Goal: Information Seeking & Learning: Learn about a topic

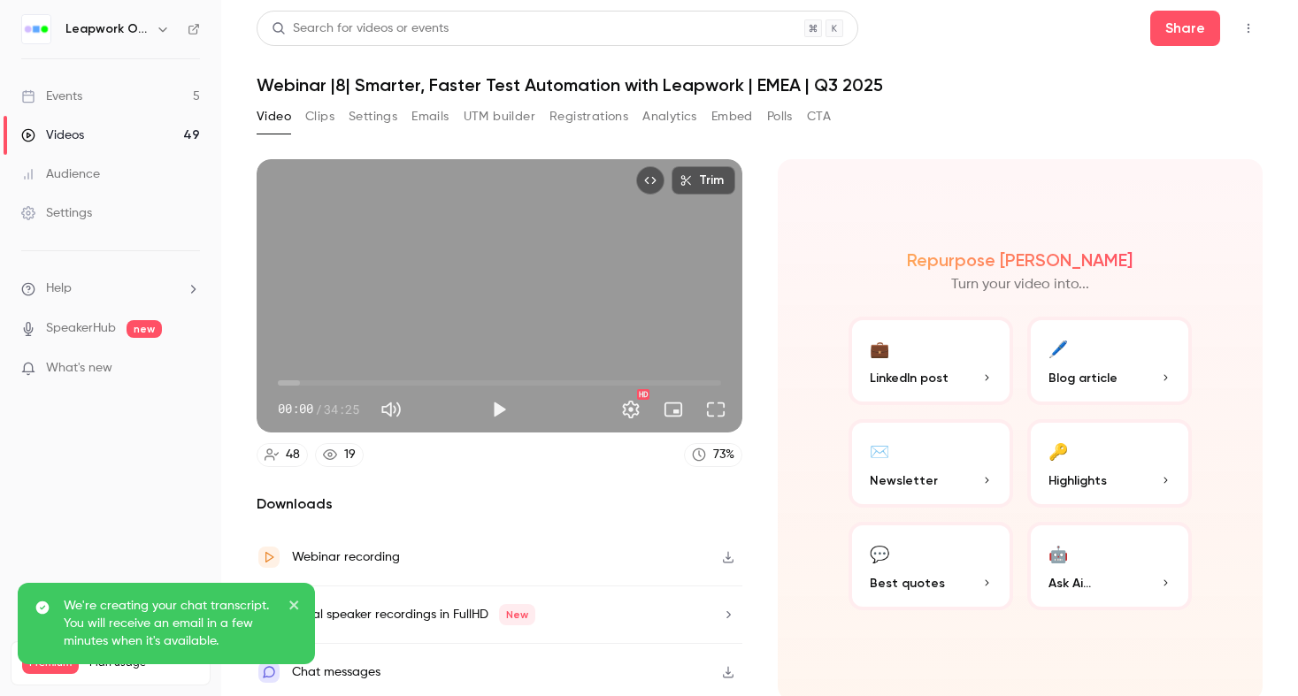
scroll to position [4, 0]
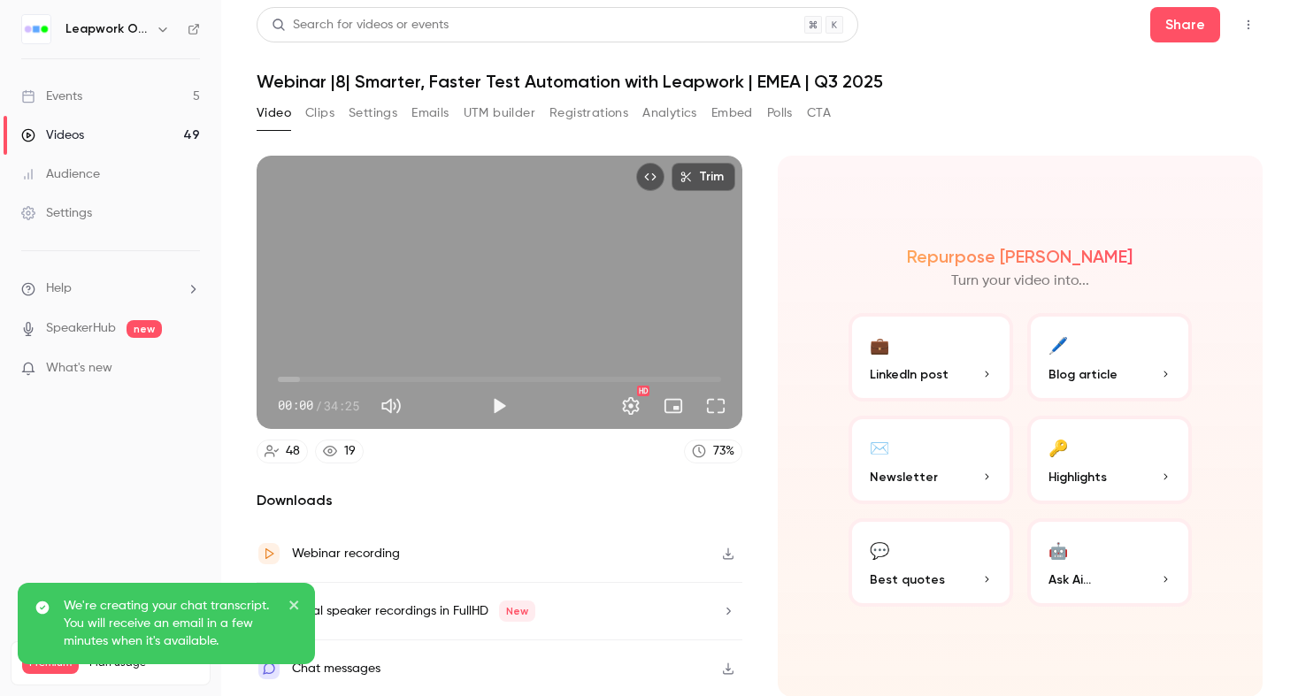
click at [153, 25] on button "button" at bounding box center [162, 29] width 21 height 21
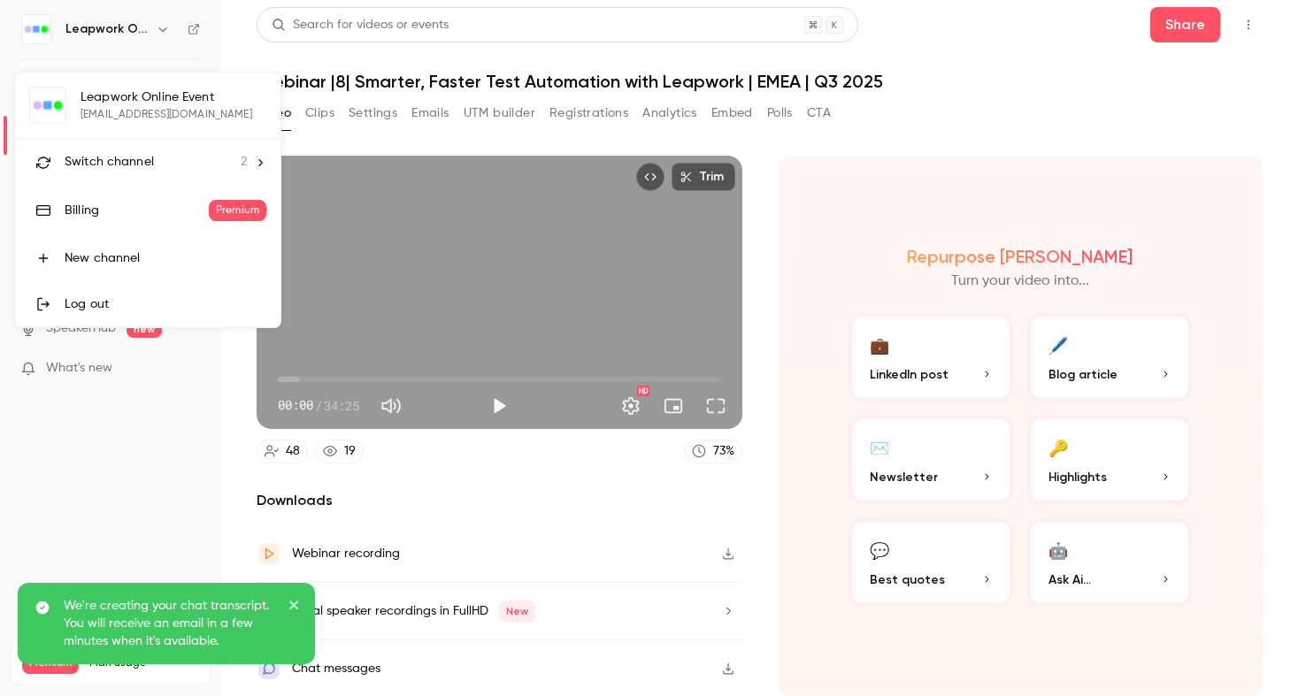
click at [230, 50] on div at bounding box center [649, 348] width 1298 height 696
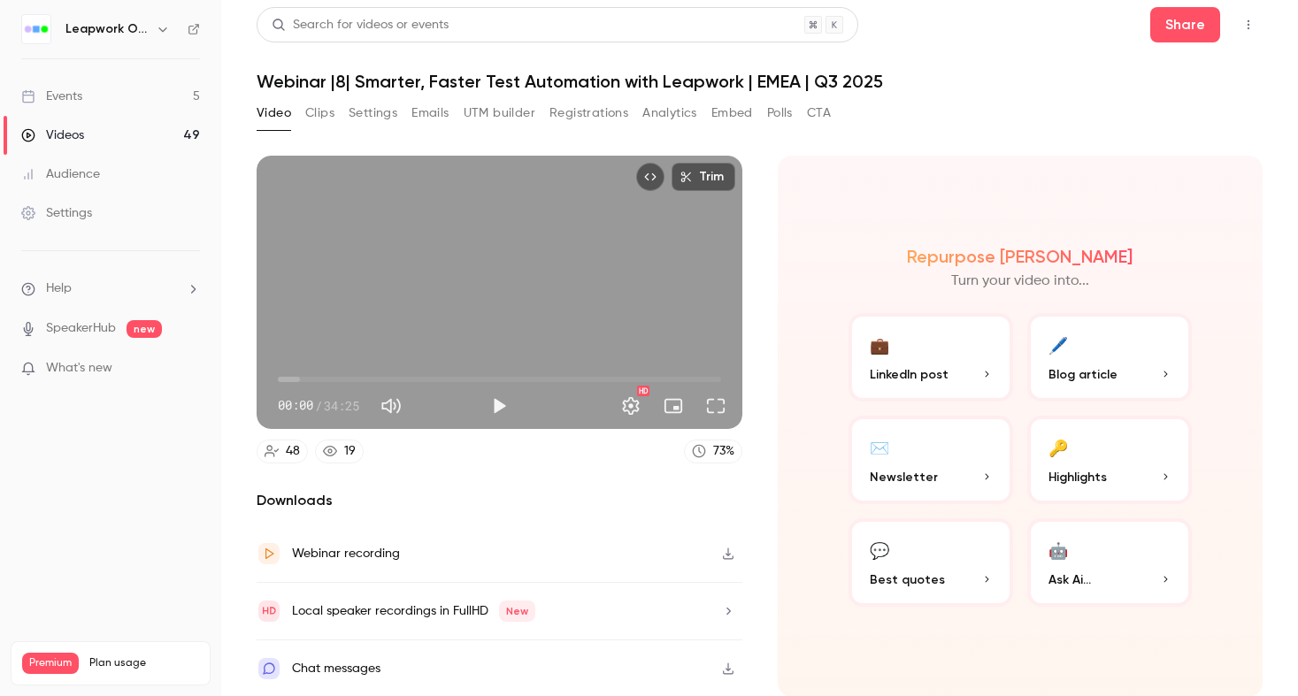
click at [102, 112] on link "Events 5" at bounding box center [110, 96] width 221 height 39
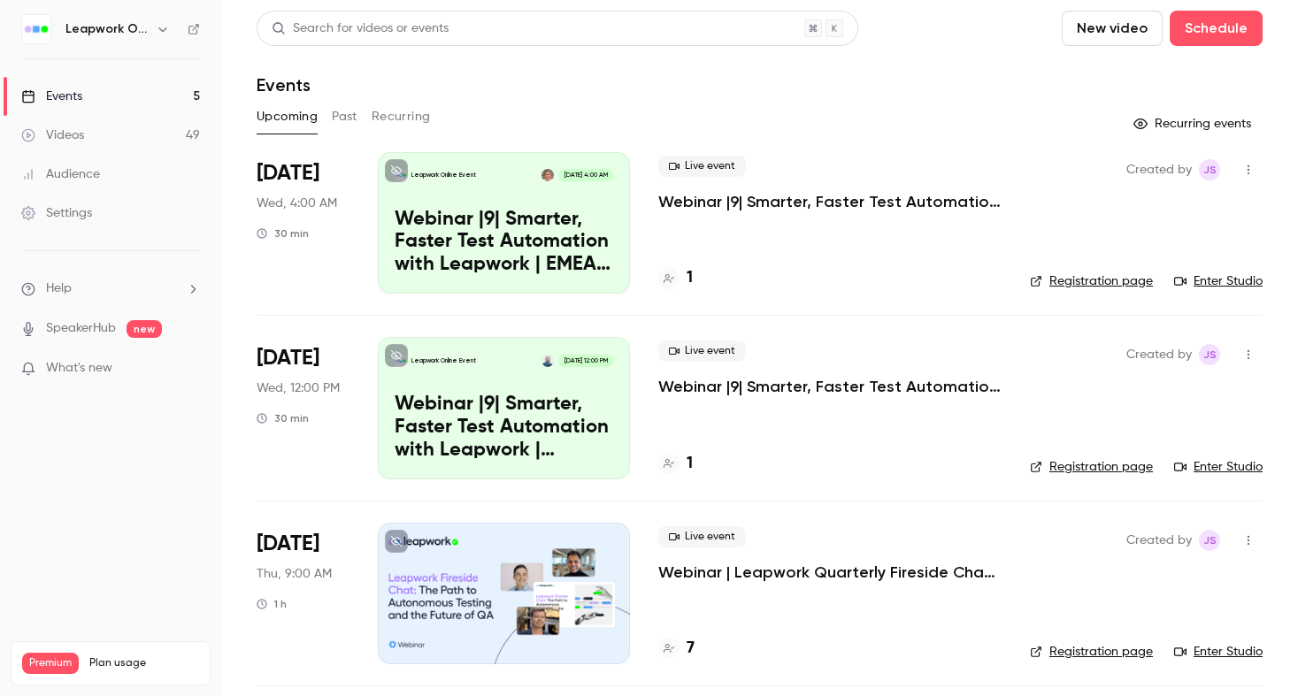
click at [343, 112] on button "Past" at bounding box center [345, 117] width 26 height 28
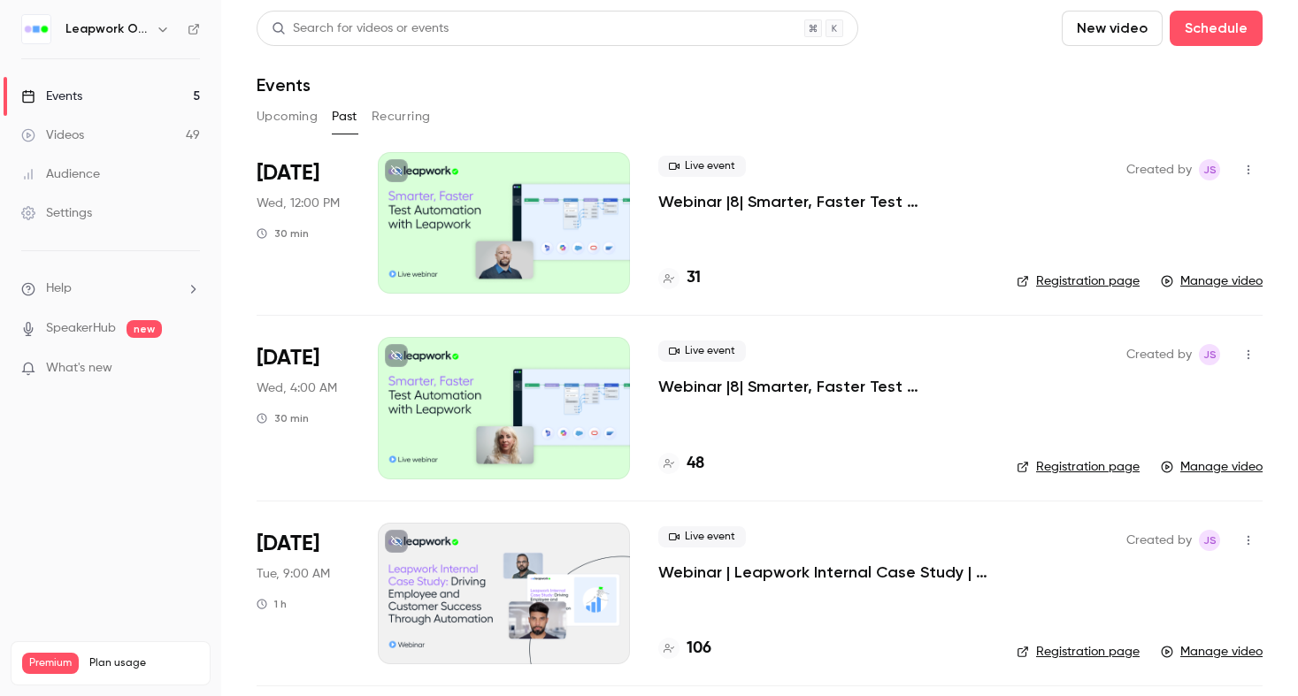
click at [777, 202] on p "Webinar |8| Smarter, Faster Test Automation with Leapwork | [GEOGRAPHIC_DATA] |…" at bounding box center [823, 201] width 330 height 21
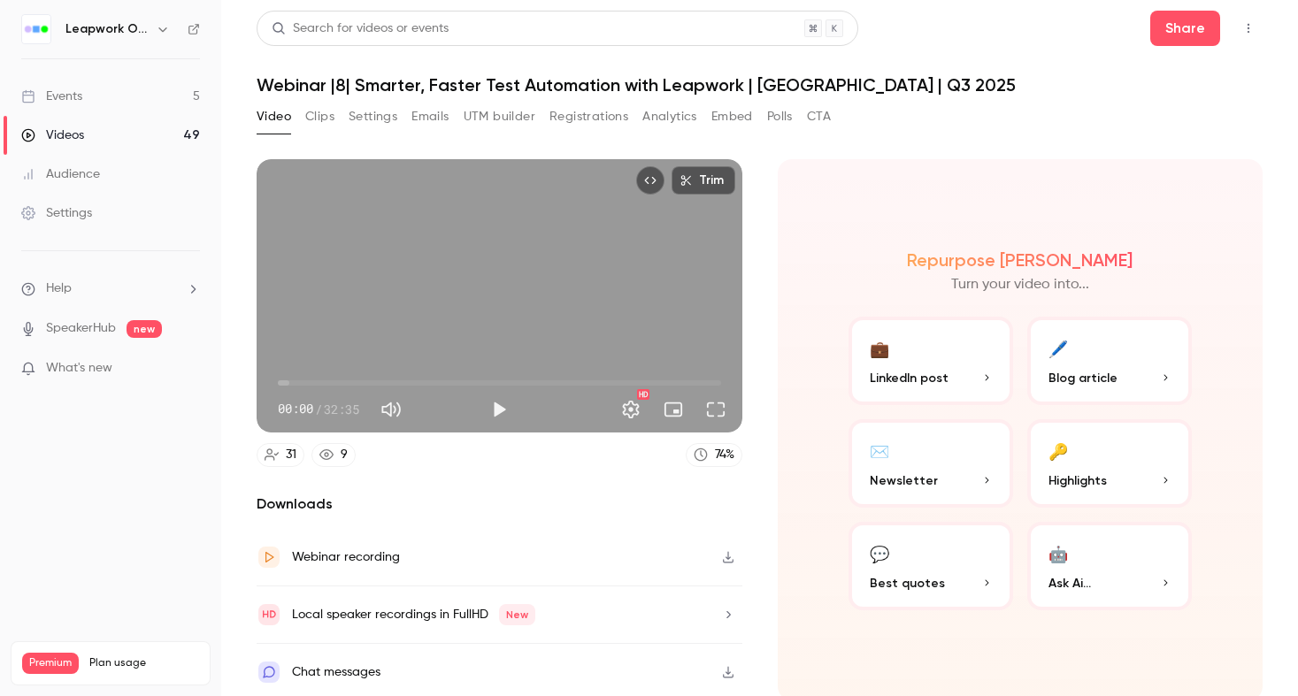
click at [727, 552] on icon "button" at bounding box center [728, 557] width 11 height 12
